Goal: Find specific page/section: Find specific page/section

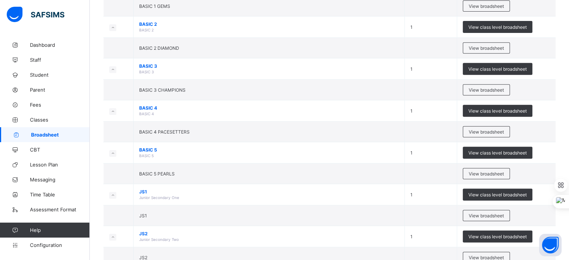
scroll to position [344, 0]
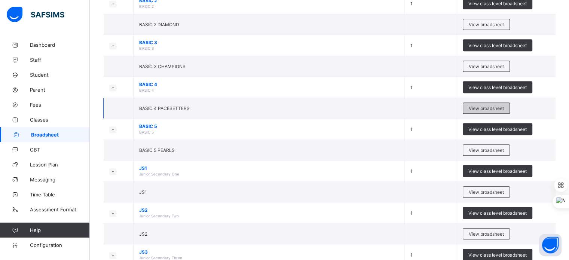
click at [476, 107] on span "View broadsheet" at bounding box center [486, 109] width 35 height 6
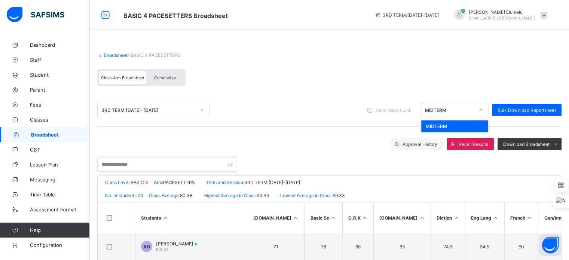
click at [475, 109] on div "MIDTERM" at bounding box center [449, 110] width 49 height 6
click at [126, 57] on link "Broadsheet" at bounding box center [116, 55] width 24 height 6
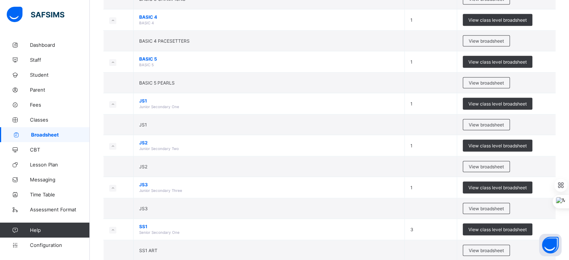
scroll to position [419, 0]
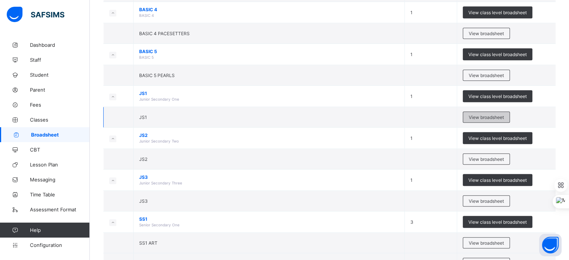
click at [480, 112] on div "View broadsheet" at bounding box center [486, 117] width 47 height 11
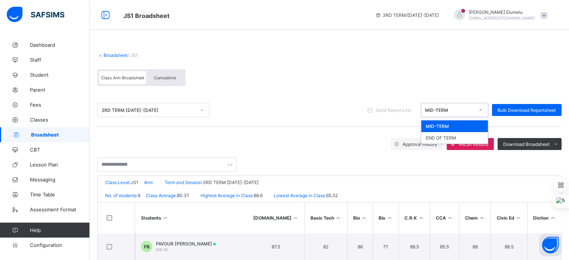
click at [443, 113] on div "MID-TERM" at bounding box center [447, 110] width 52 height 10
click at [443, 140] on div "END OF TERM" at bounding box center [454, 138] width 67 height 12
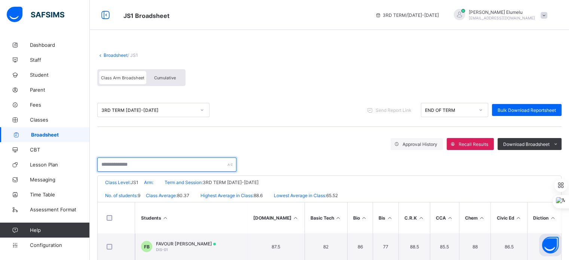
click at [162, 169] on input "text" at bounding box center [166, 165] width 139 height 14
type input "*"
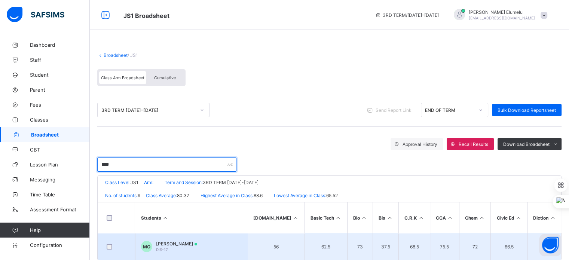
type input "****"
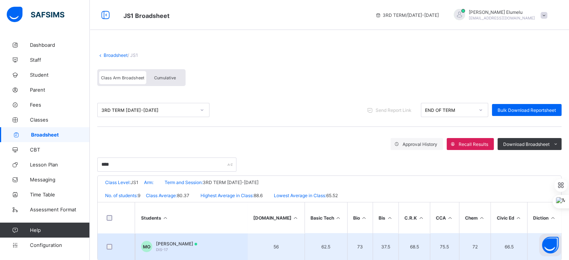
click at [171, 243] on span "MUNACHI OKOLIE" at bounding box center [176, 244] width 41 height 6
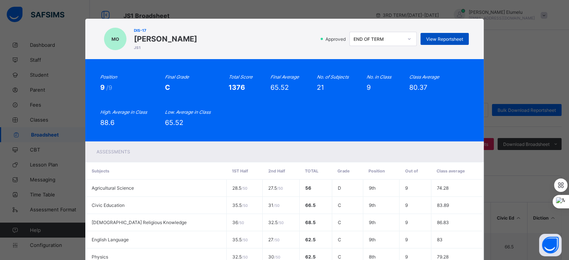
click at [438, 36] on span "View Reportsheet" at bounding box center [444, 39] width 37 height 6
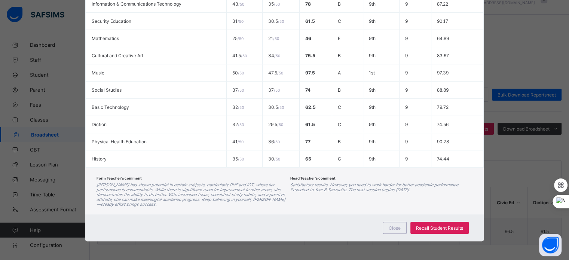
scroll to position [18, 0]
click at [400, 224] on div "Close" at bounding box center [395, 228] width 24 height 12
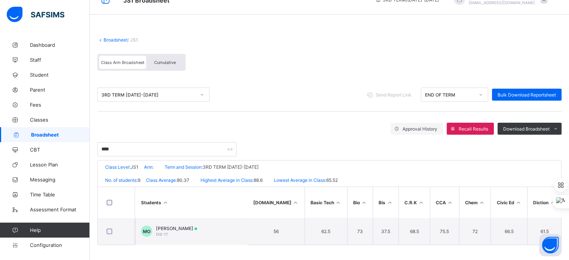
click at [112, 37] on link "Broadsheet" at bounding box center [116, 40] width 24 height 6
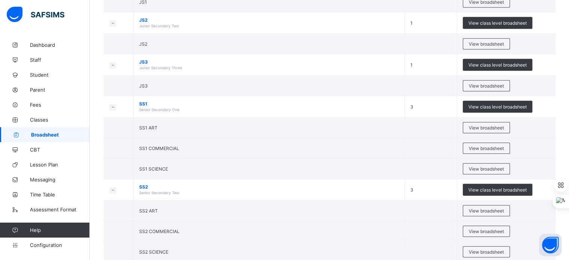
scroll to position [539, 0]
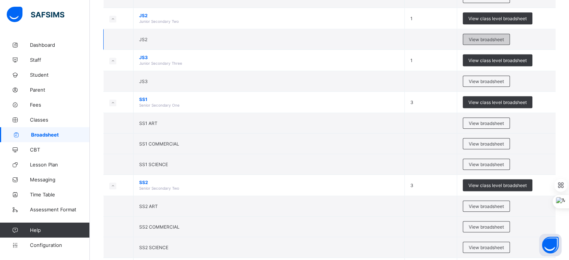
click at [495, 42] on div "View broadsheet" at bounding box center [486, 39] width 47 height 11
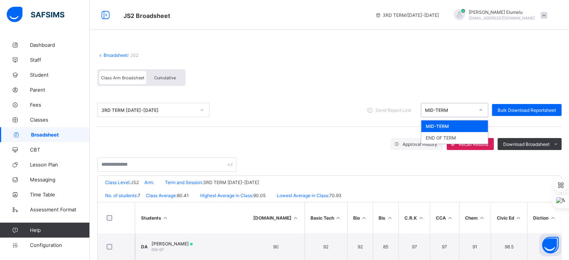
click at [440, 112] on div "MID-TERM" at bounding box center [449, 110] width 49 height 6
click at [443, 135] on div "END OF TERM" at bounding box center [454, 138] width 67 height 12
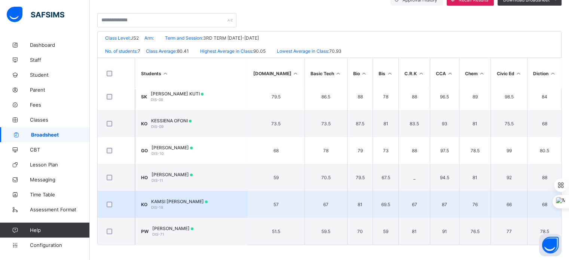
scroll to position [36, 0]
click at [179, 199] on span "KAMSI OKOLIE" at bounding box center [179, 202] width 57 height 6
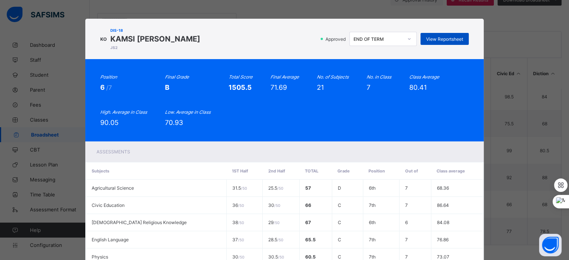
click at [448, 43] on div "View Reportsheet" at bounding box center [445, 39] width 48 height 12
click at [296, 48] on div "KO DIS-18 KAMSI OKOLIE JS2 Approved END OF TERM View Reportsheet" at bounding box center [284, 38] width 369 height 25
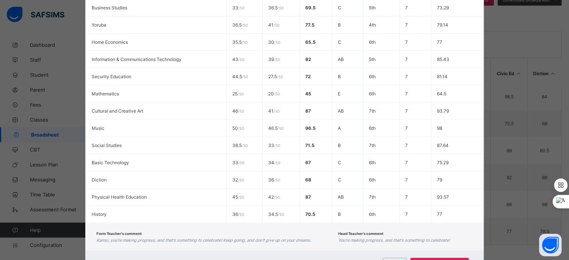
scroll to position [344, 0]
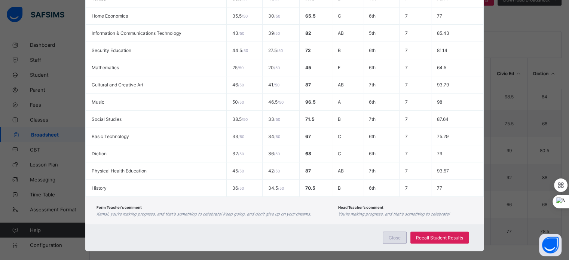
click at [399, 240] on span "Close" at bounding box center [395, 238] width 12 height 6
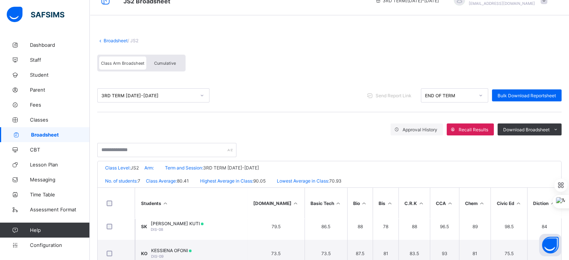
scroll to position [0, 0]
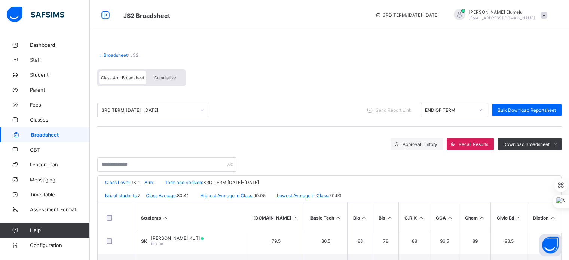
click at [114, 56] on link "Broadsheet" at bounding box center [116, 55] width 24 height 6
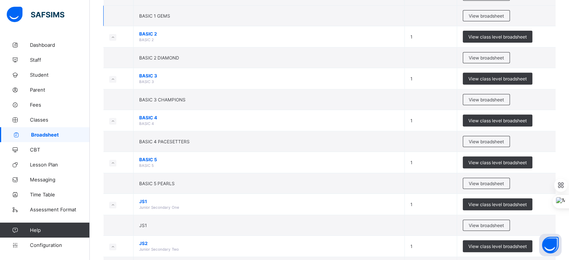
scroll to position [314, 0]
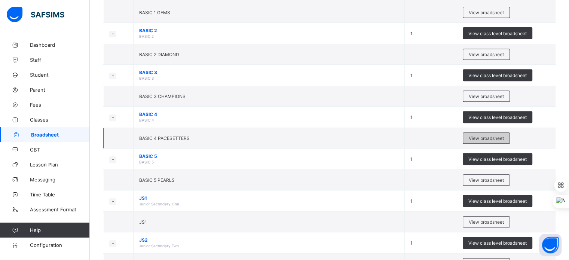
click at [488, 138] on span "View broadsheet" at bounding box center [486, 138] width 35 height 6
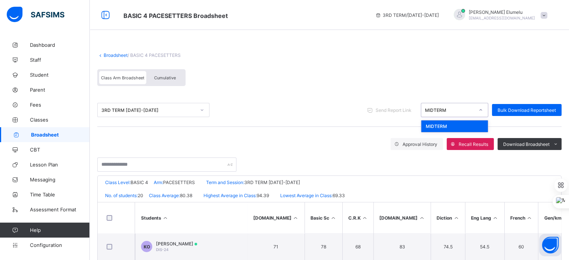
click at [442, 103] on div "MIDTERM" at bounding box center [454, 110] width 67 height 14
click at [442, 126] on div "MIDTERM" at bounding box center [454, 127] width 67 height 12
click at [437, 111] on div "MIDTERM" at bounding box center [449, 110] width 49 height 6
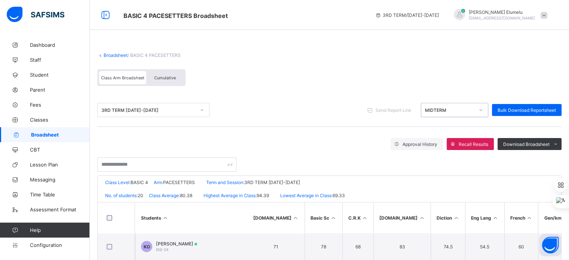
click at [437, 111] on div "MIDTERM" at bounding box center [449, 110] width 49 height 6
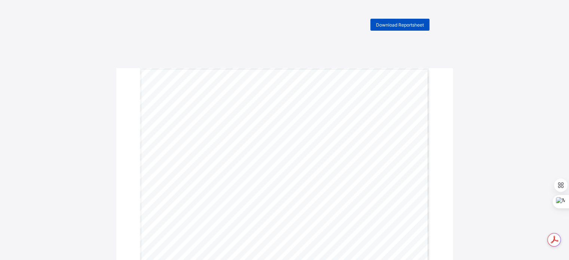
click at [383, 28] on div "Download Reportsheet" at bounding box center [399, 25] width 59 height 12
click at [394, 28] on div "Download Reportsheet" at bounding box center [399, 25] width 59 height 12
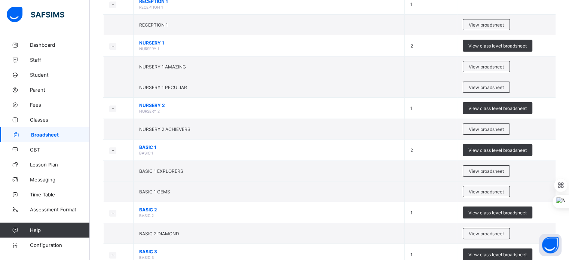
scroll to position [180, 0]
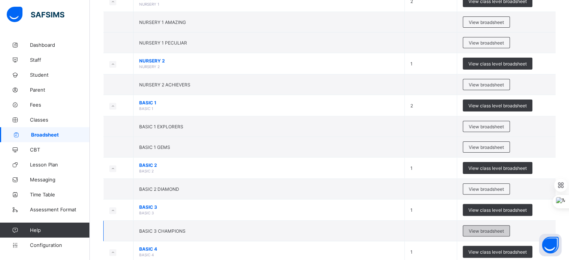
click at [476, 228] on span "View broadsheet" at bounding box center [486, 231] width 35 height 6
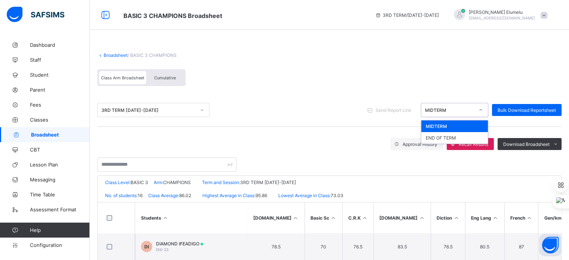
click at [473, 107] on div "MIDTERM" at bounding box center [447, 110] width 52 height 10
click at [120, 58] on link "Broadsheet" at bounding box center [116, 55] width 24 height 6
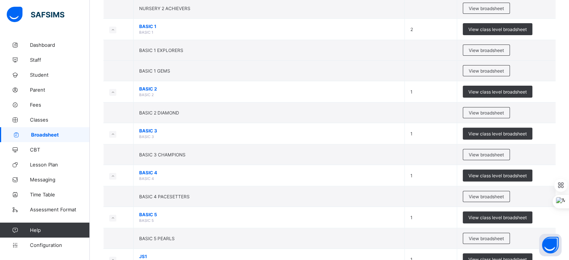
scroll to position [284, 0]
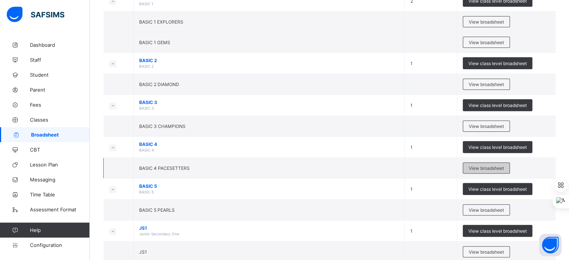
click at [478, 167] on span "View broadsheet" at bounding box center [486, 168] width 35 height 6
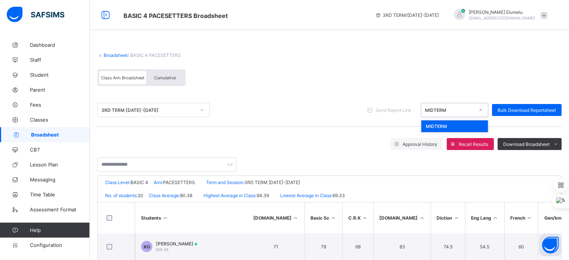
click at [455, 109] on div "MIDTERM" at bounding box center [449, 110] width 49 height 6
click at [115, 54] on link "Broadsheet" at bounding box center [116, 55] width 24 height 6
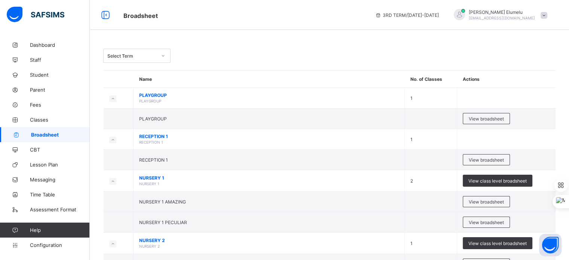
click at [223, 55] on div "Select Term" at bounding box center [329, 56] width 452 height 14
click at [54, 242] on span "Configuration" at bounding box center [60, 245] width 60 height 6
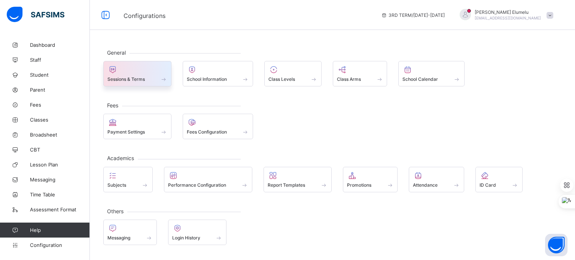
click at [146, 80] on div "Sessions & Terms" at bounding box center [137, 79] width 60 height 6
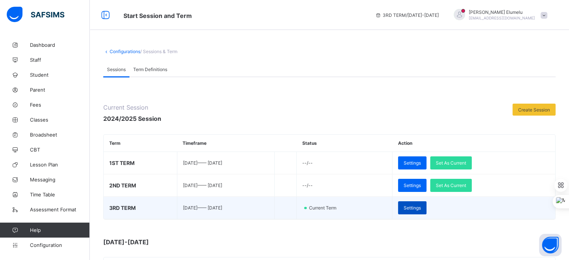
click at [421, 205] on span "Settings" at bounding box center [412, 208] width 17 height 6
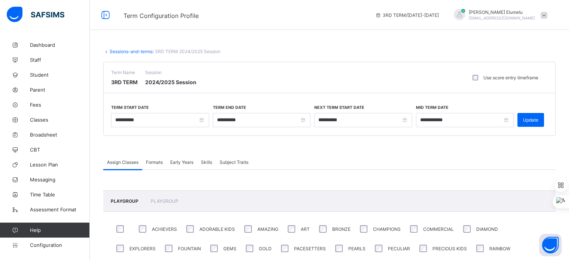
click at [158, 160] on span "Formats" at bounding box center [154, 162] width 17 height 6
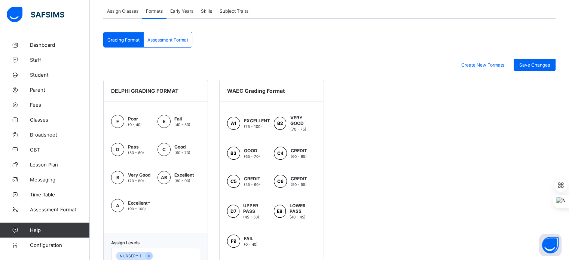
scroll to position [120, 0]
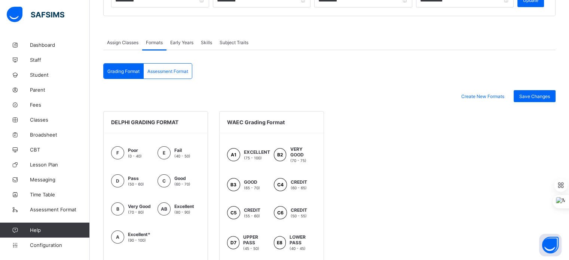
click at [171, 74] on div "Assessment Format" at bounding box center [168, 71] width 48 height 15
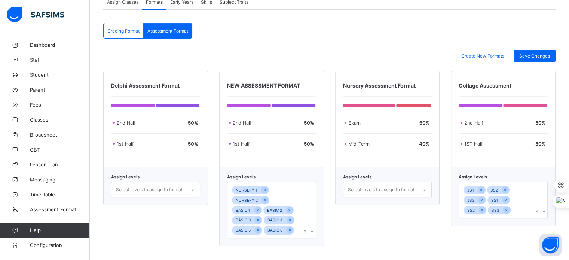
scroll to position [161, 0]
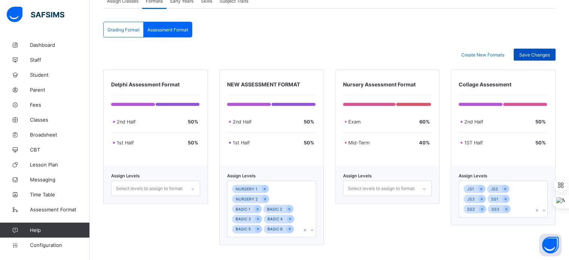
click at [525, 51] on div "Save Changes" at bounding box center [535, 55] width 42 height 12
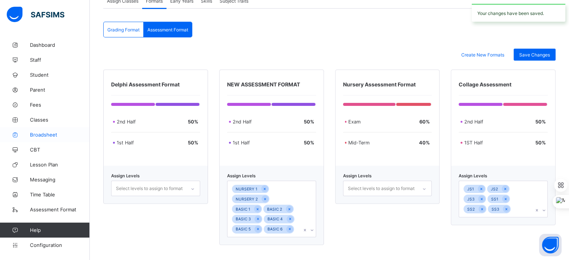
click at [46, 134] on span "Broadsheet" at bounding box center [60, 135] width 60 height 6
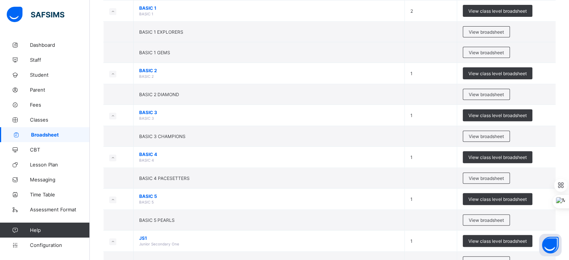
scroll to position [284, 0]
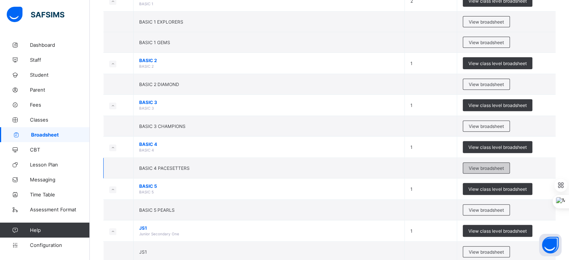
click at [498, 167] on span "View broadsheet" at bounding box center [486, 168] width 35 height 6
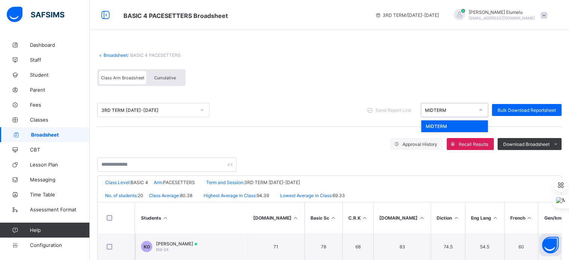
click at [439, 114] on div "MIDTERM" at bounding box center [447, 110] width 52 height 10
click at [469, 78] on div "Class Arm Broadsheet Cumulative" at bounding box center [329, 79] width 464 height 28
click at [547, 18] on span at bounding box center [544, 15] width 7 height 7
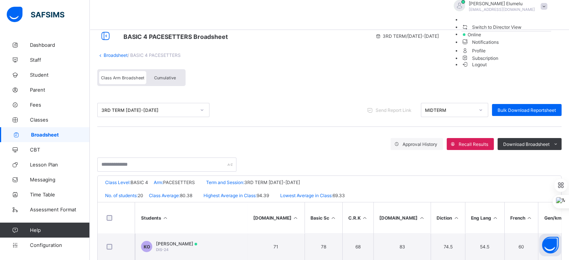
click at [512, 61] on li "Subscription" at bounding box center [506, 58] width 90 height 6
